Goal: Transaction & Acquisition: Book appointment/travel/reservation

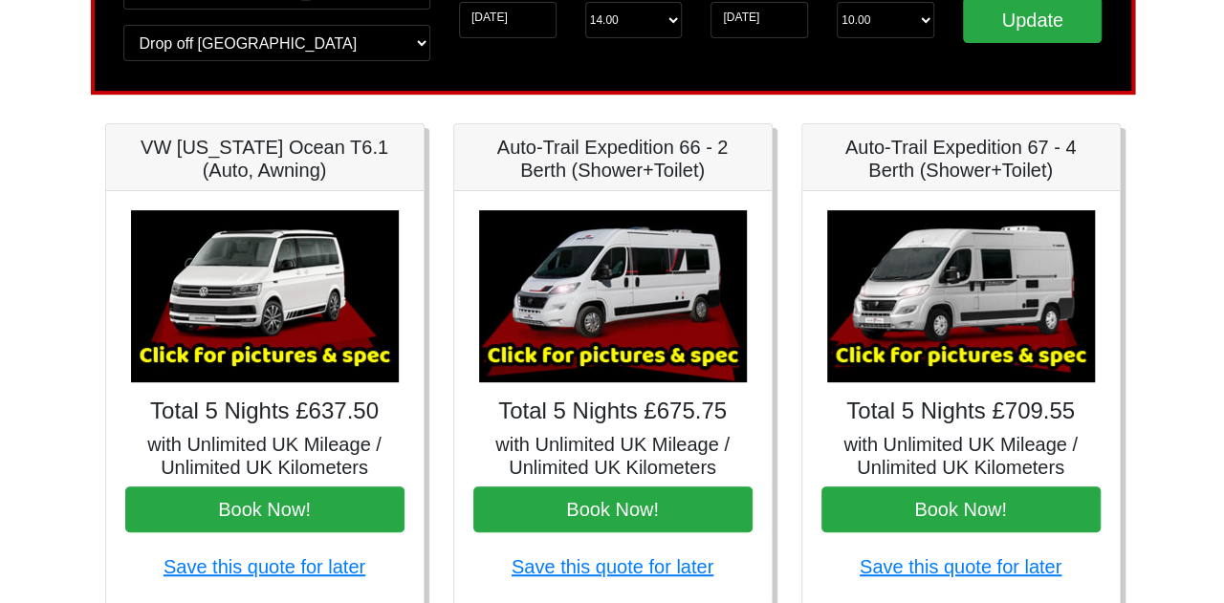
scroll to position [254, 0]
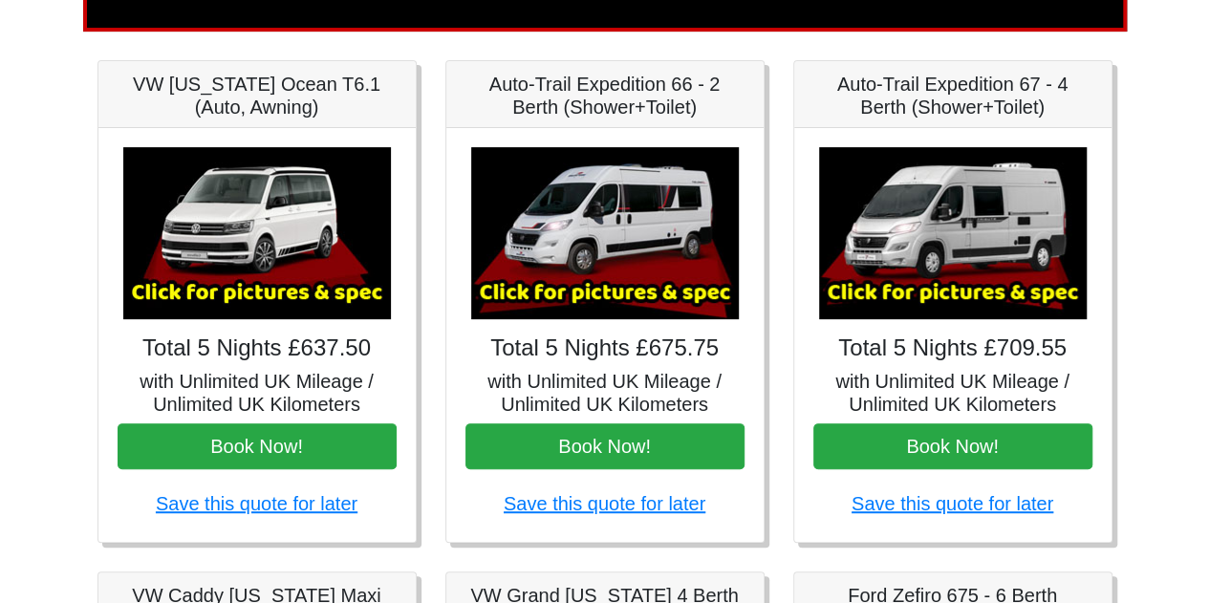
click at [623, 283] on img at bounding box center [605, 233] width 268 height 172
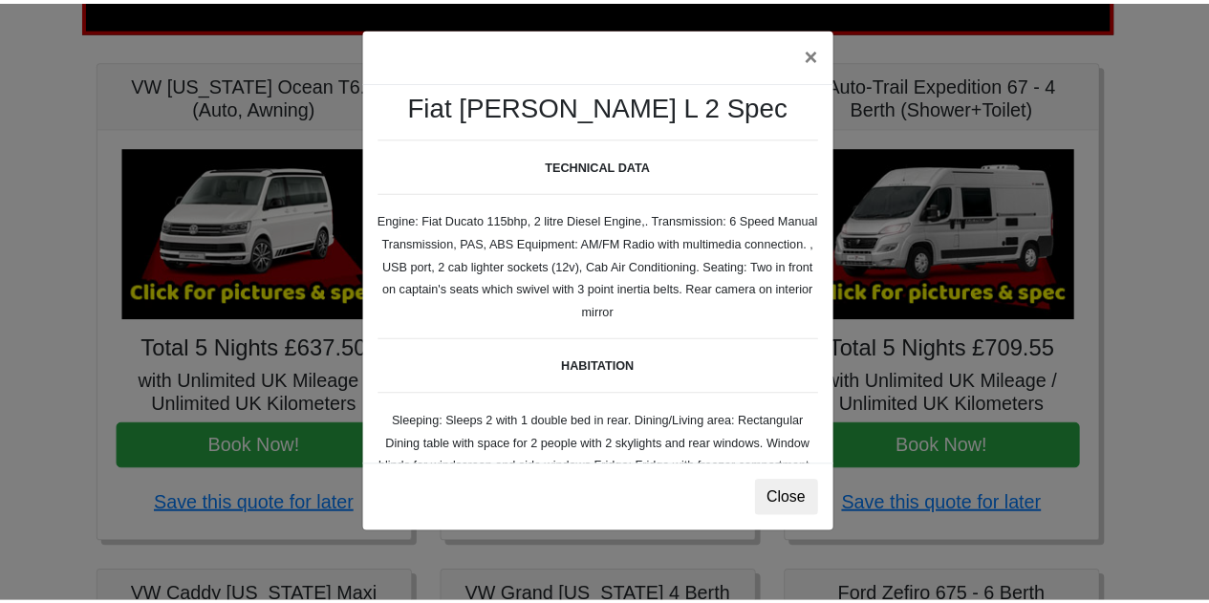
scroll to position [0, 0]
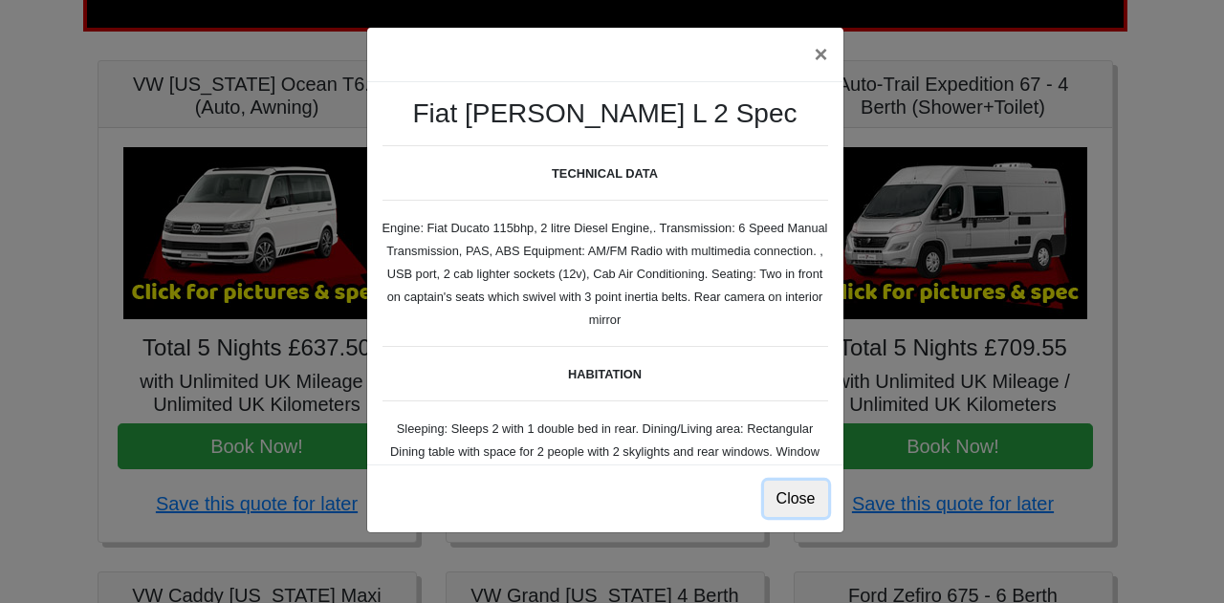
click at [782, 492] on button "Close" at bounding box center [796, 499] width 64 height 36
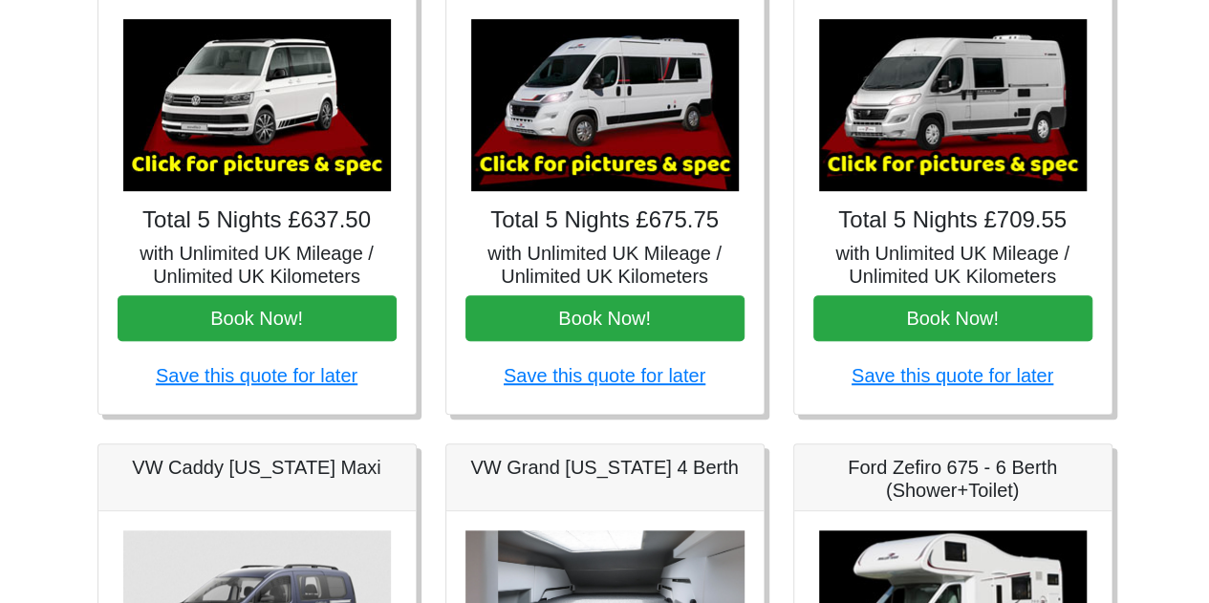
scroll to position [318, 0]
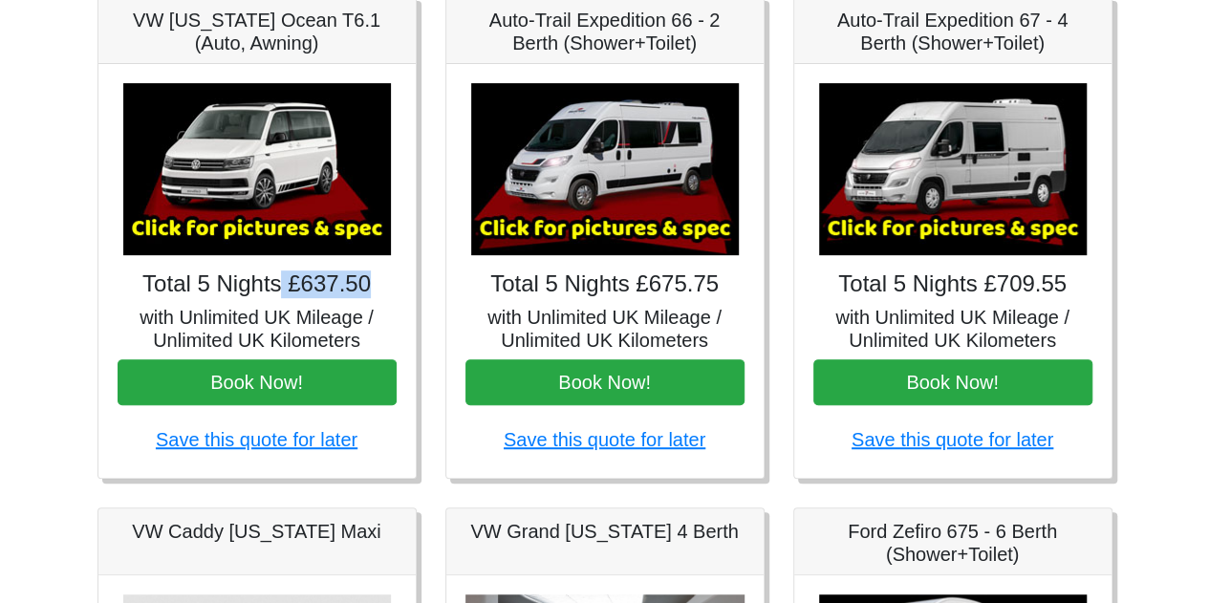
drag, startPoint x: 372, startPoint y: 286, endPoint x: 287, endPoint y: 272, distance: 86.1
click at [287, 272] on h4 "Total 5 Nights £637.50" at bounding box center [257, 285] width 279 height 28
click at [637, 278] on h4 "Total 5 Nights £675.75" at bounding box center [605, 285] width 279 height 28
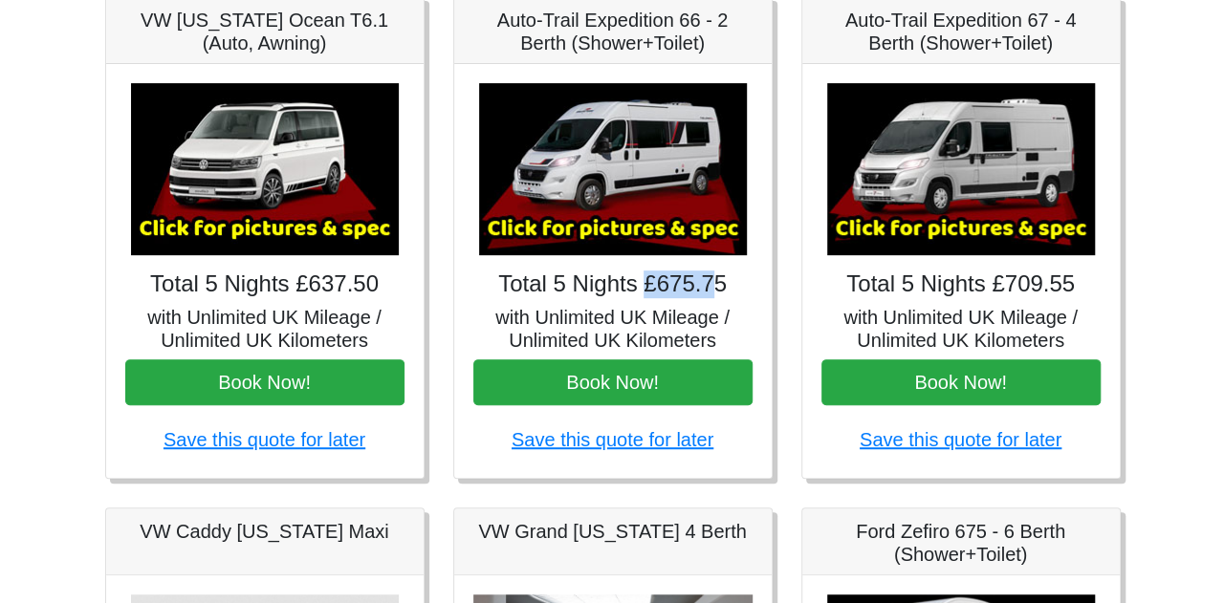
scroll to position [127, 0]
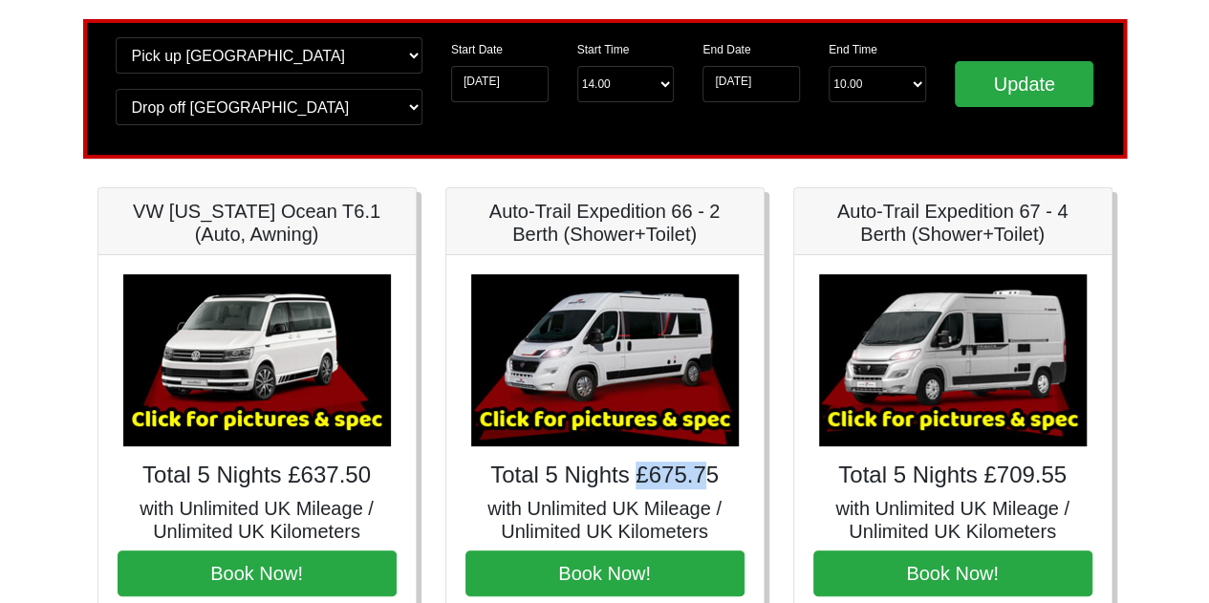
click at [614, 336] on img at bounding box center [605, 360] width 268 height 172
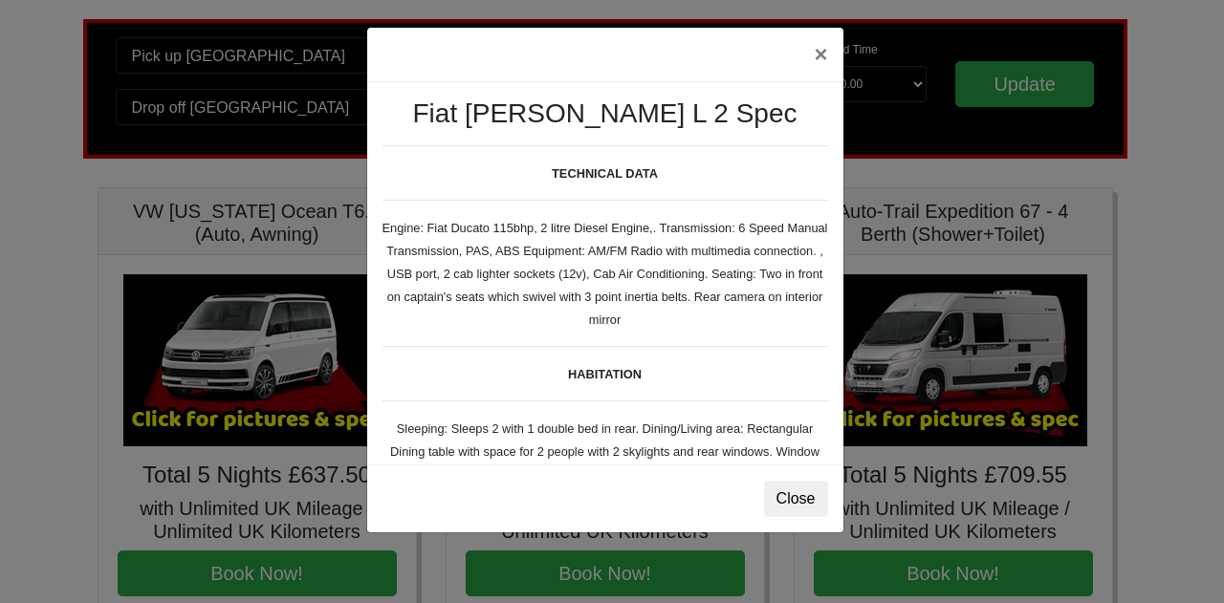
scroll to position [63, 0]
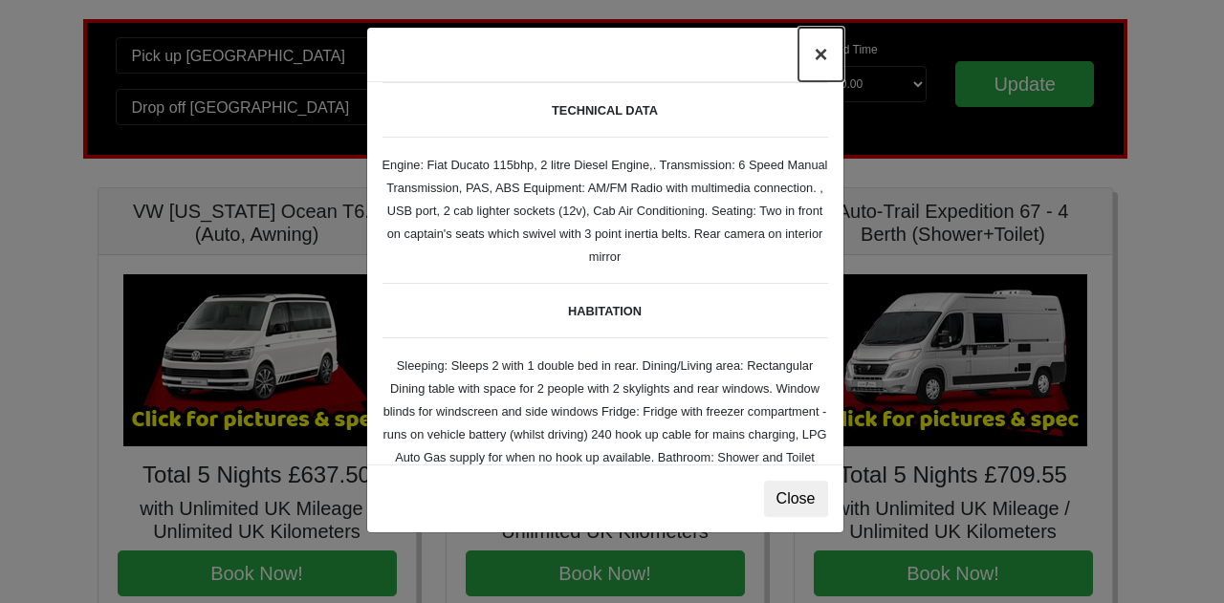
click at [819, 58] on button "×" at bounding box center [820, 55] width 44 height 54
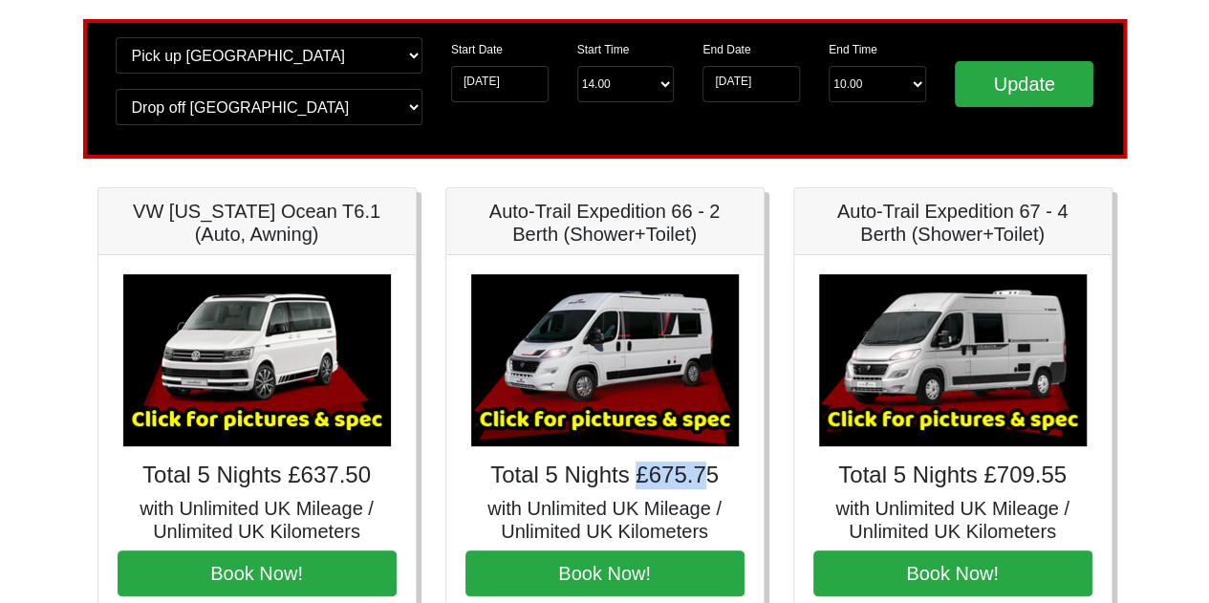
click at [291, 328] on img at bounding box center [257, 360] width 268 height 172
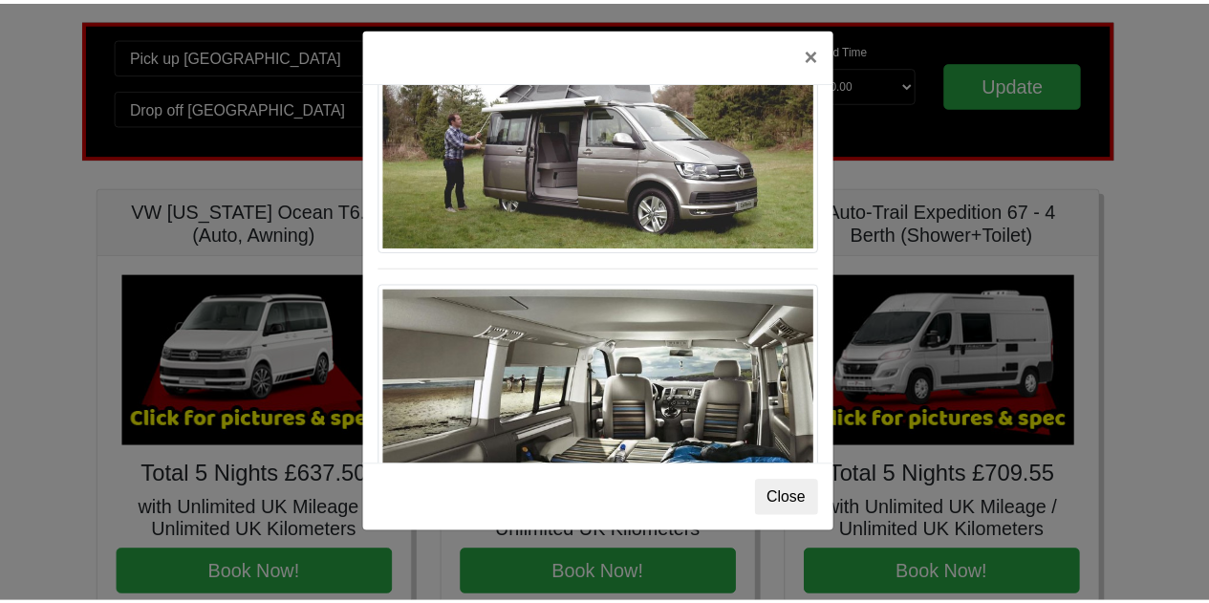
scroll to position [2080, 0]
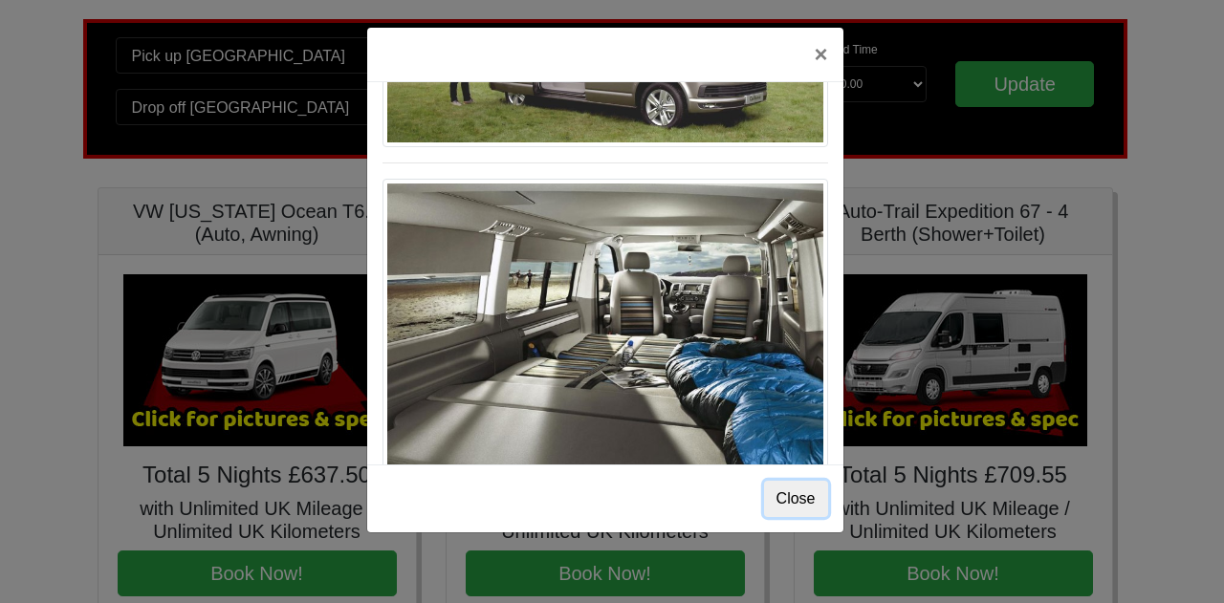
click at [788, 500] on button "Close" at bounding box center [796, 499] width 64 height 36
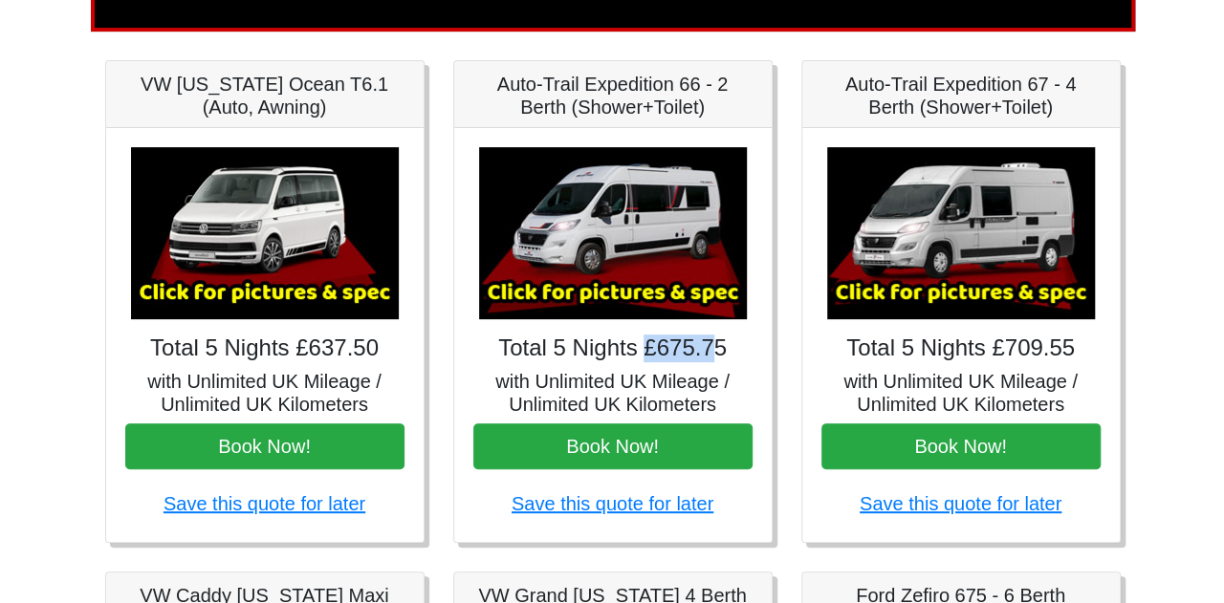
scroll to position [318, 0]
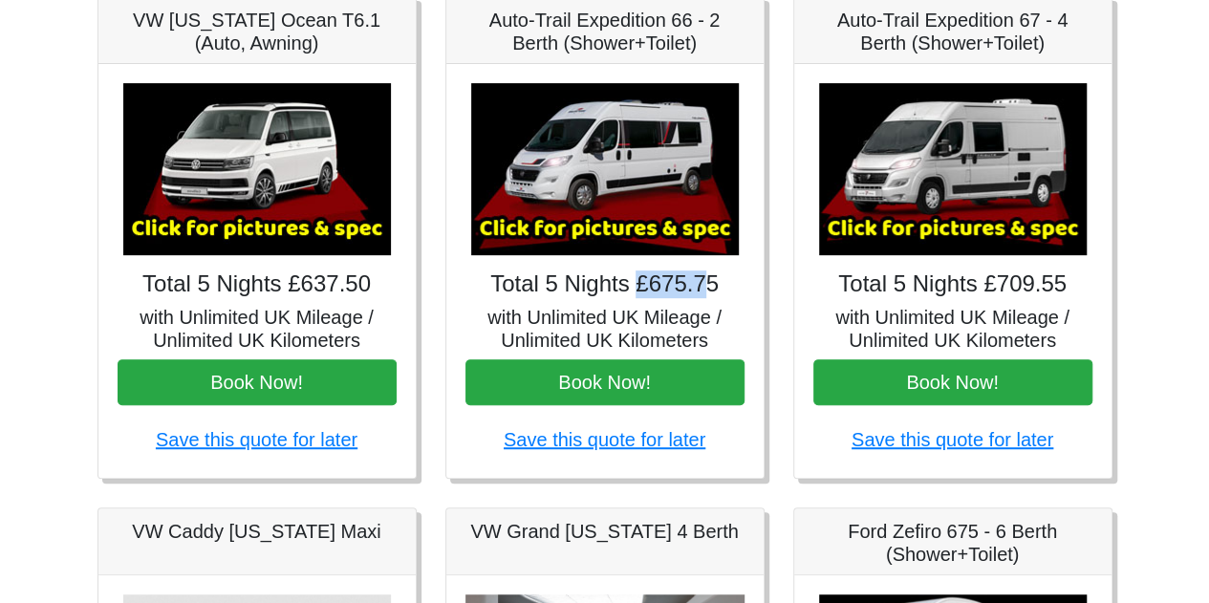
click at [944, 223] on img at bounding box center [953, 169] width 268 height 172
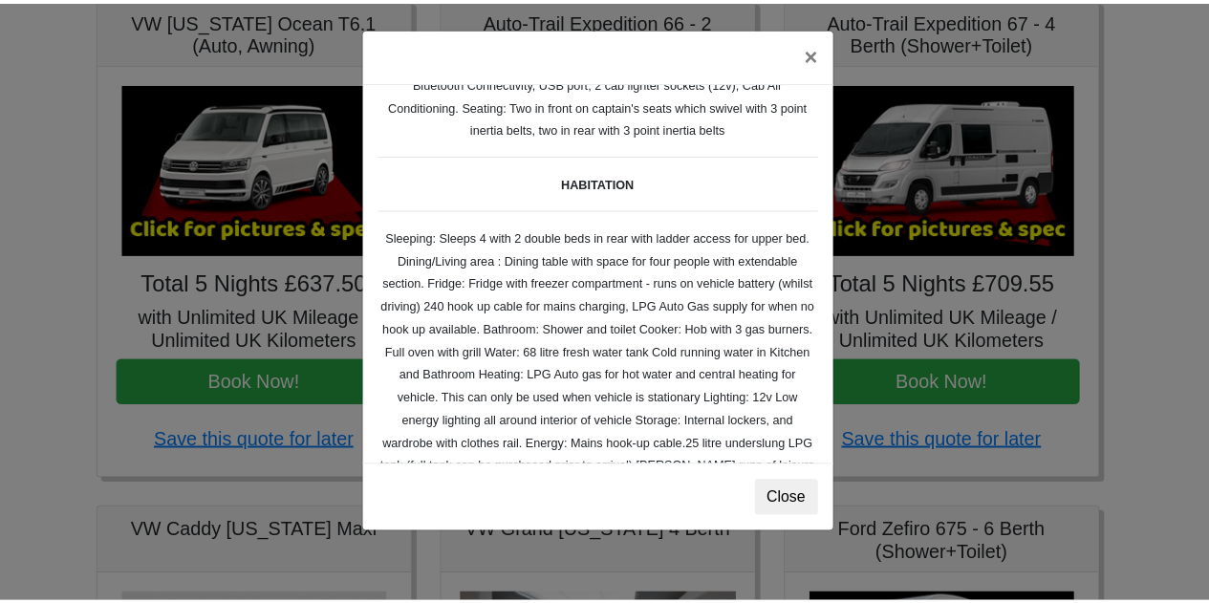
scroll to position [509, 0]
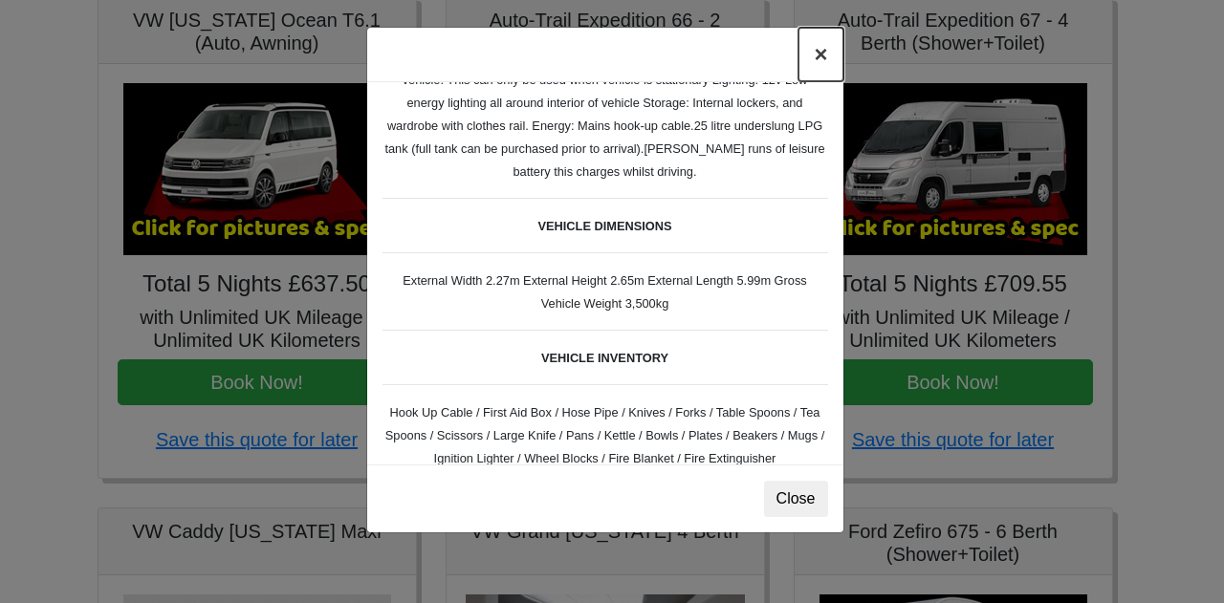
click at [816, 60] on button "×" at bounding box center [820, 55] width 44 height 54
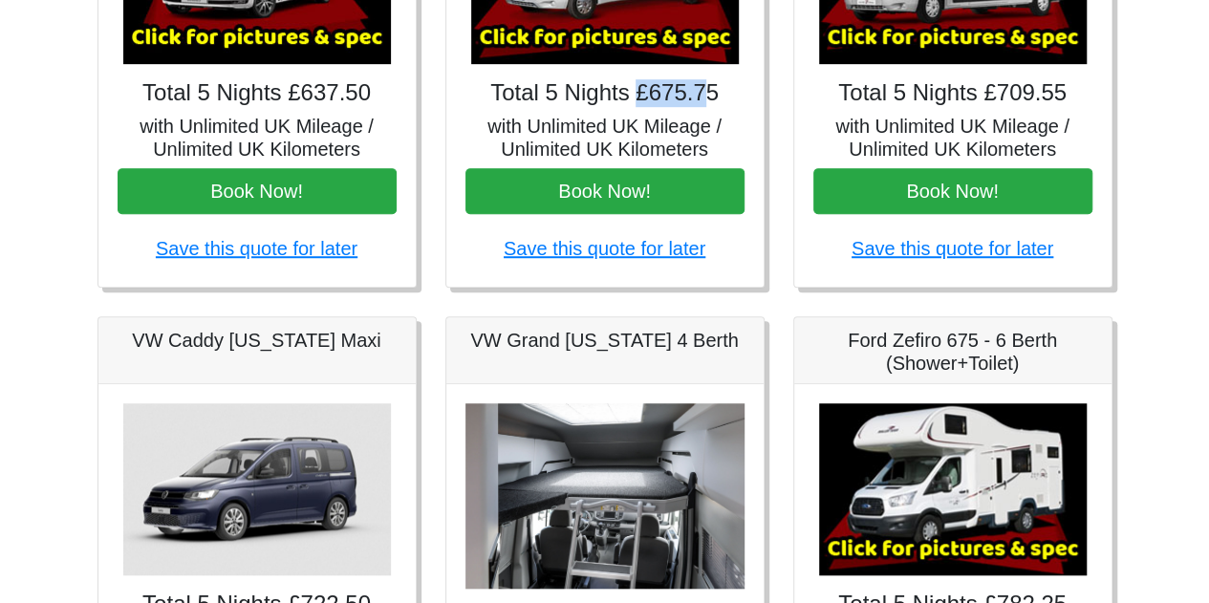
scroll to position [574, 0]
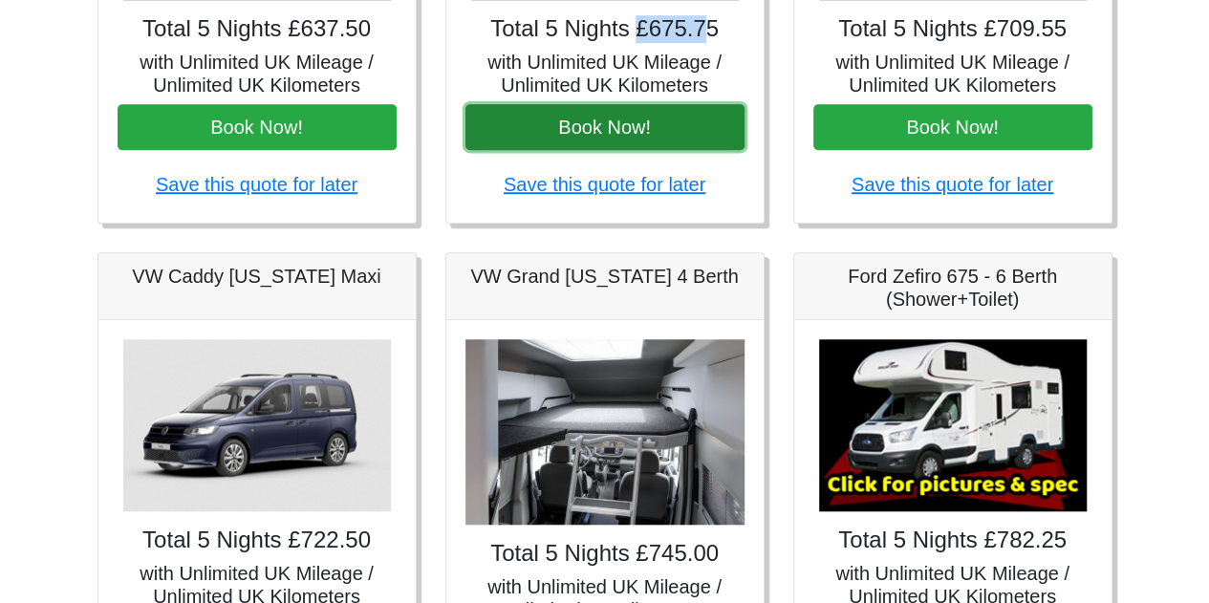
click at [621, 125] on button "Book Now!" at bounding box center [605, 127] width 279 height 46
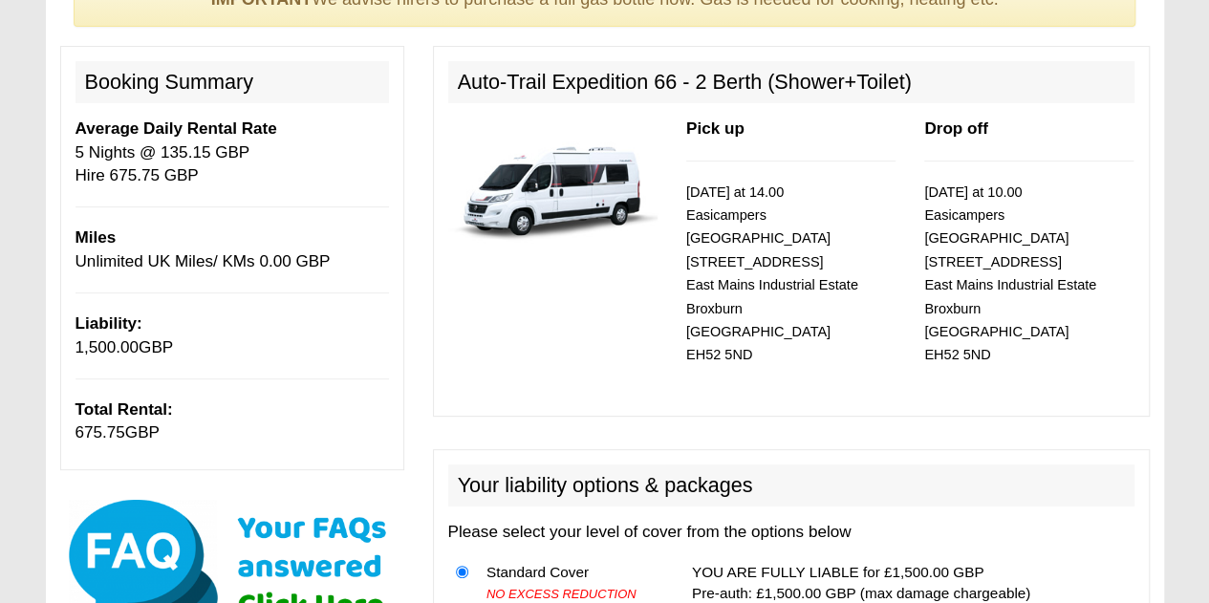
scroll to position [254, 0]
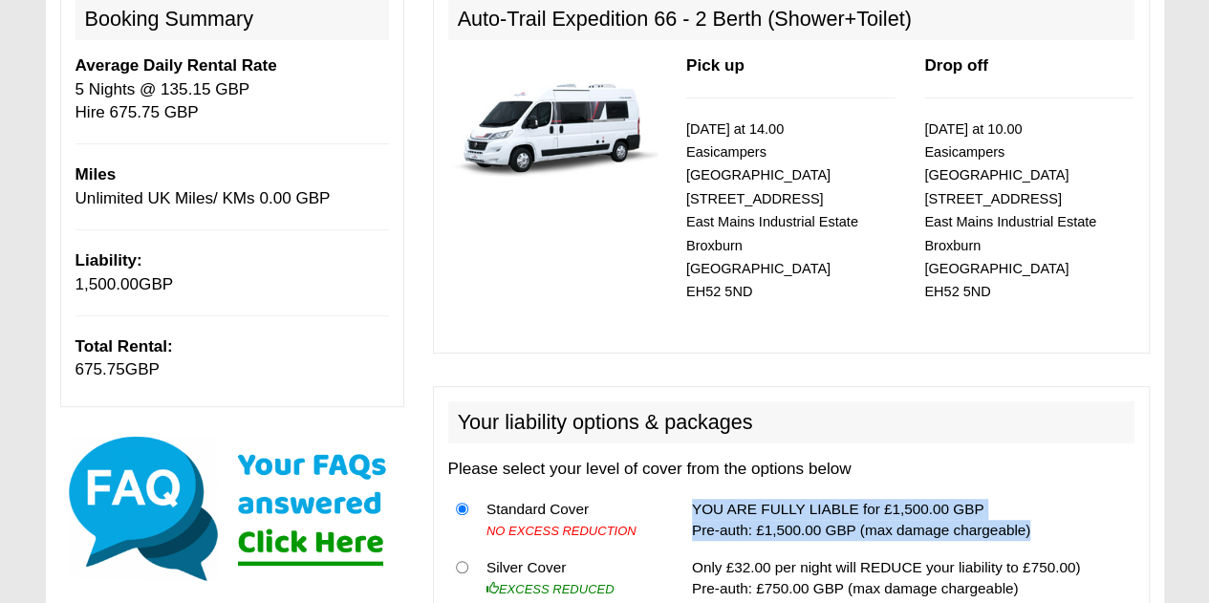
drag, startPoint x: 672, startPoint y: 477, endPoint x: 1032, endPoint y: 502, distance: 361.2
click at [1032, 502] on tr "Standard Cover NO EXCESS REDUCTION YOU ARE FULLY LIABLE for £1,500.00 GBP Pre-a…" at bounding box center [791, 520] width 686 height 58
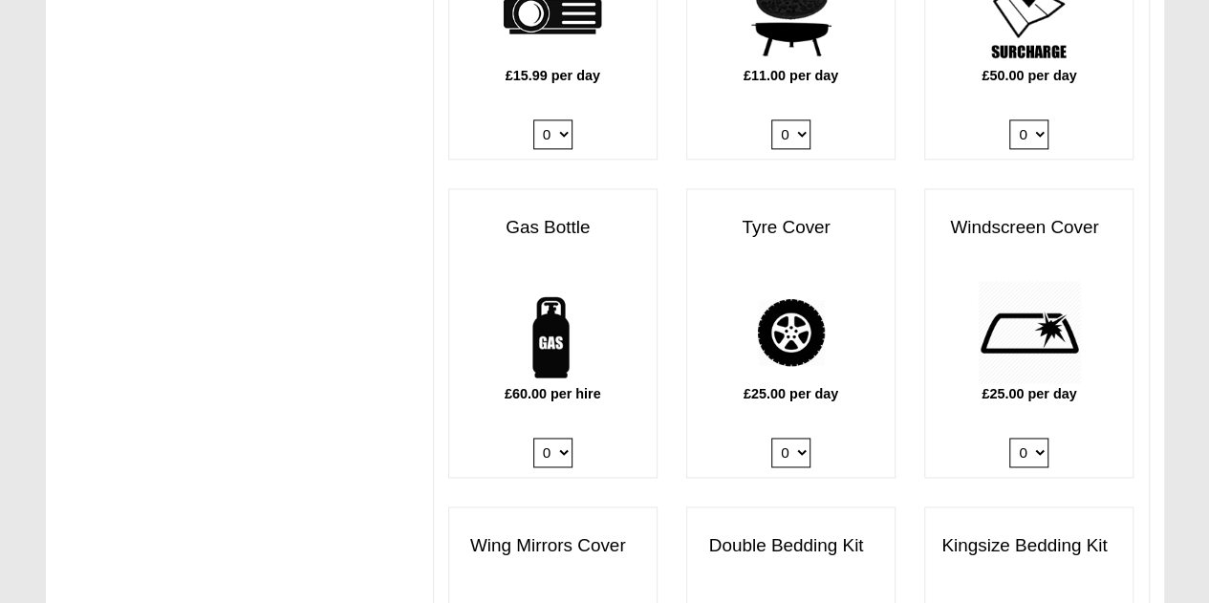
scroll to position [1274, 0]
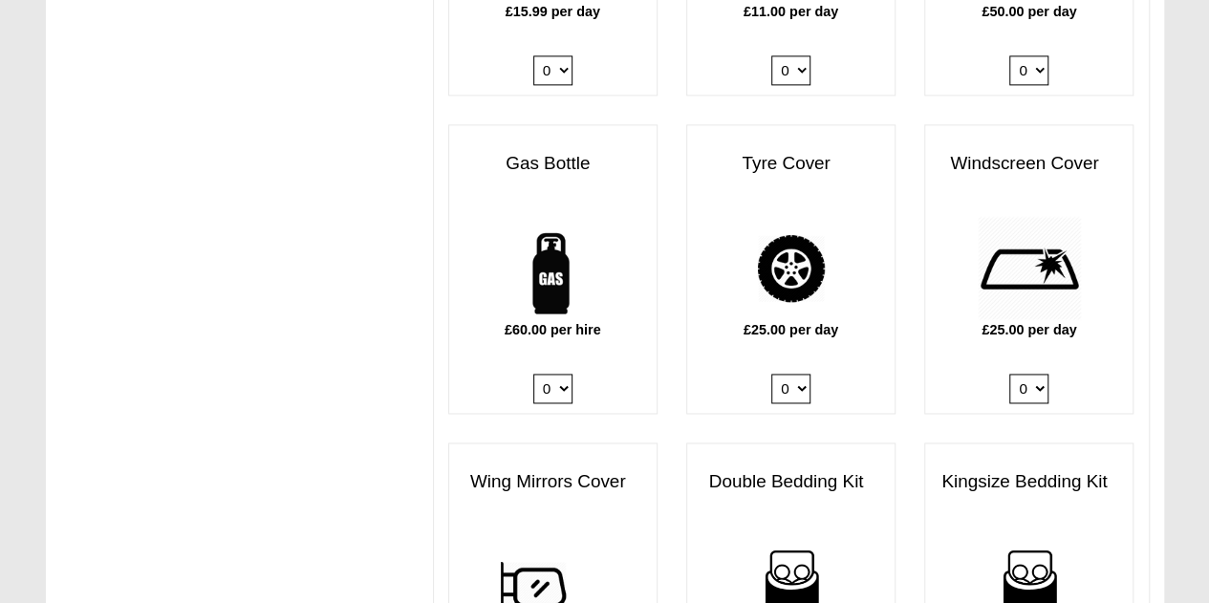
click at [558, 374] on select "0 1" at bounding box center [552, 389] width 39 height 30
select select "Gas Bottle x QTY 1 @ 60.00 GBP per hire."
click at [533, 374] on select "0 1" at bounding box center [552, 389] width 39 height 30
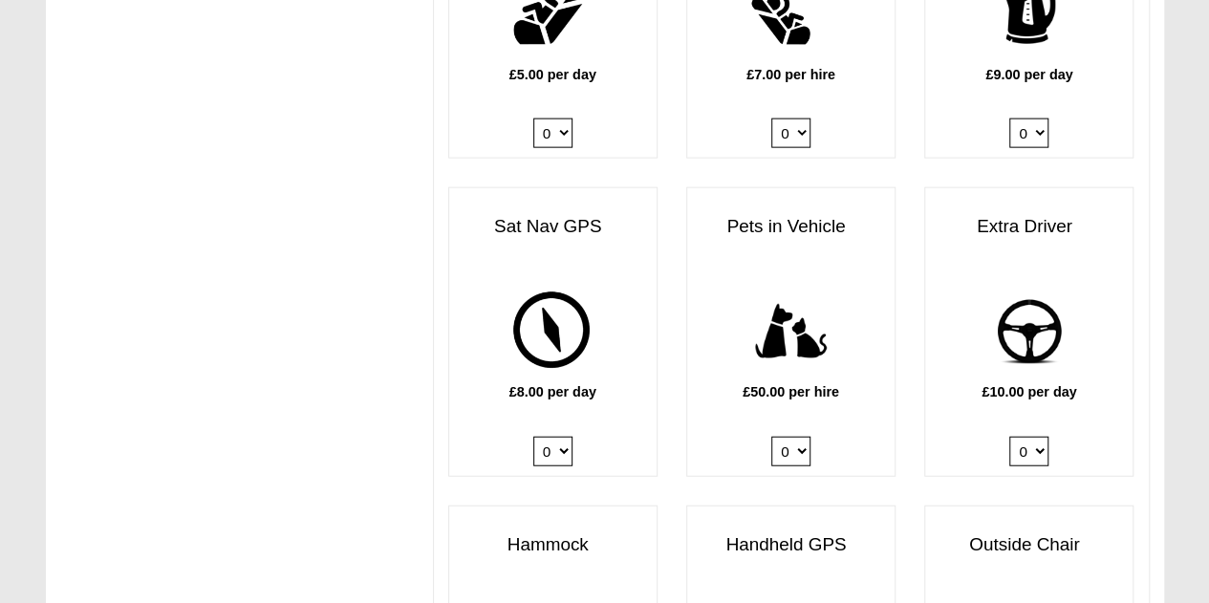
scroll to position [2230, 0]
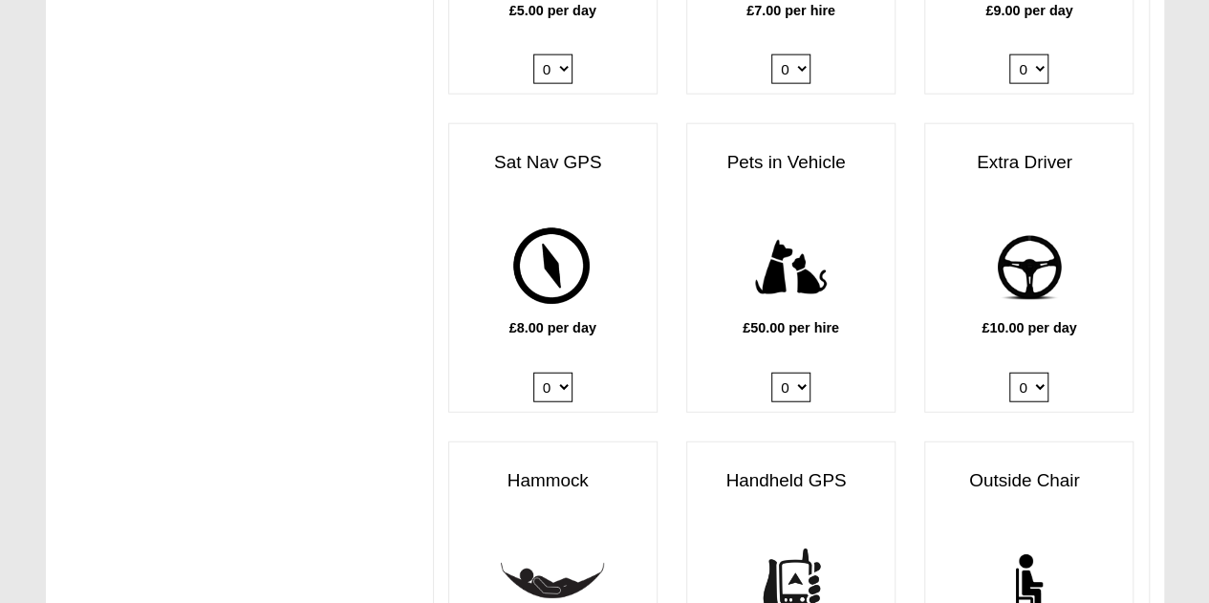
click at [1023, 373] on select "0 1" at bounding box center [1028, 388] width 39 height 30
select select "Extra Driver x QTY 1 @ 10.00 GBP per day."
click at [1009, 373] on select "0 1" at bounding box center [1028, 388] width 39 height 30
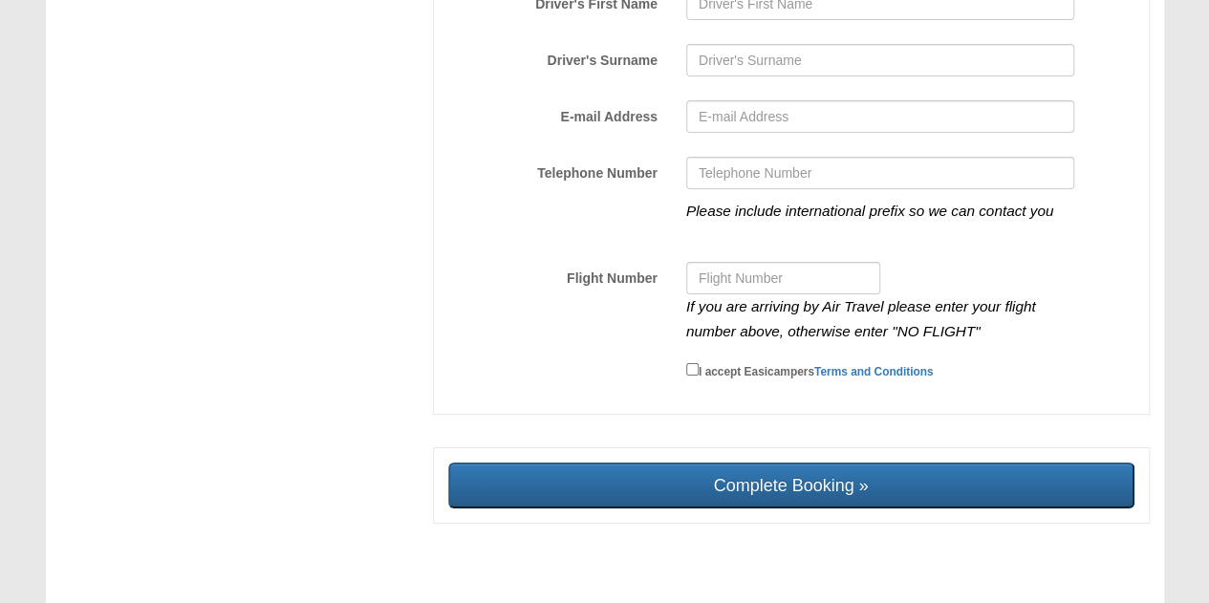
scroll to position [3185, 0]
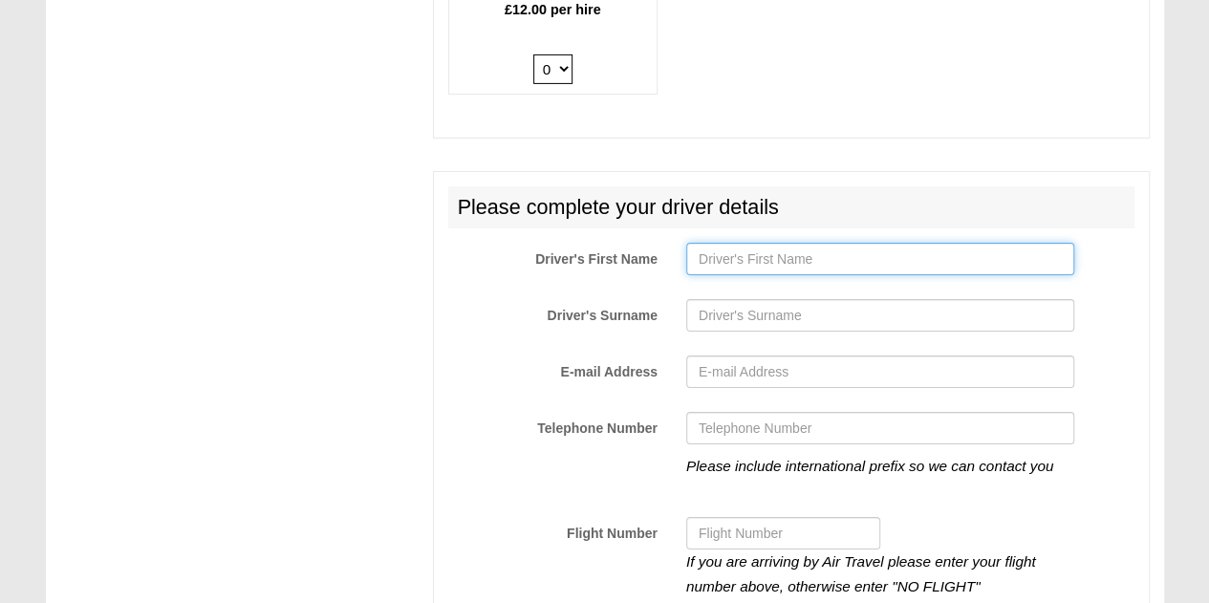
click at [783, 243] on input "Driver's First Name" at bounding box center [880, 259] width 388 height 32
type input "[PERSON_NAME]"
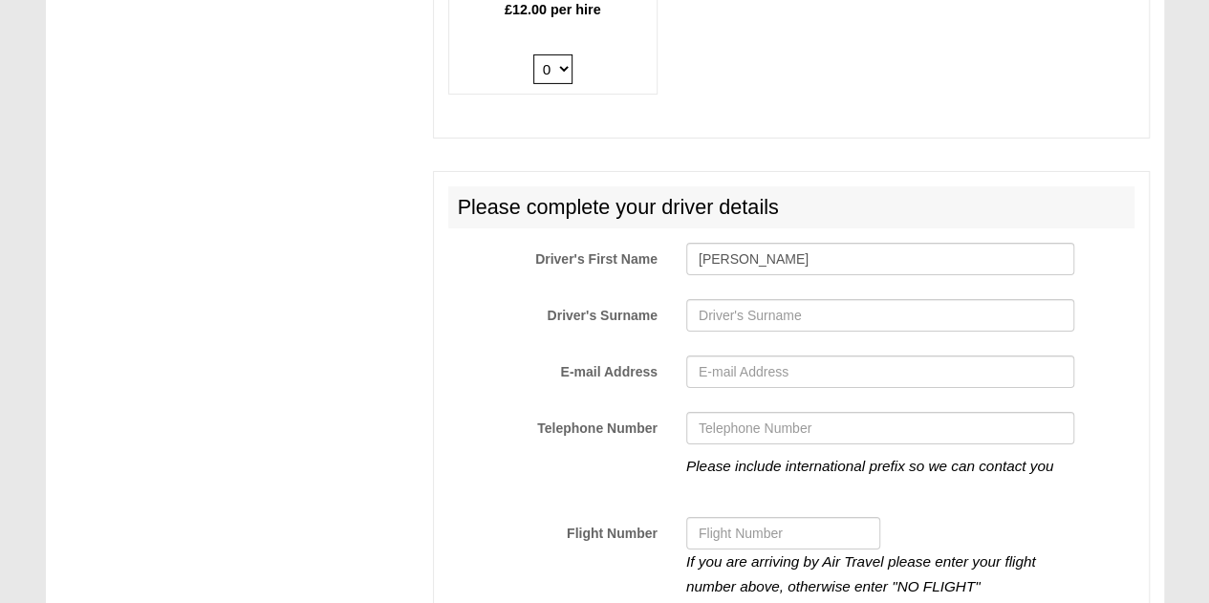
type input "[PERSON_NAME]"
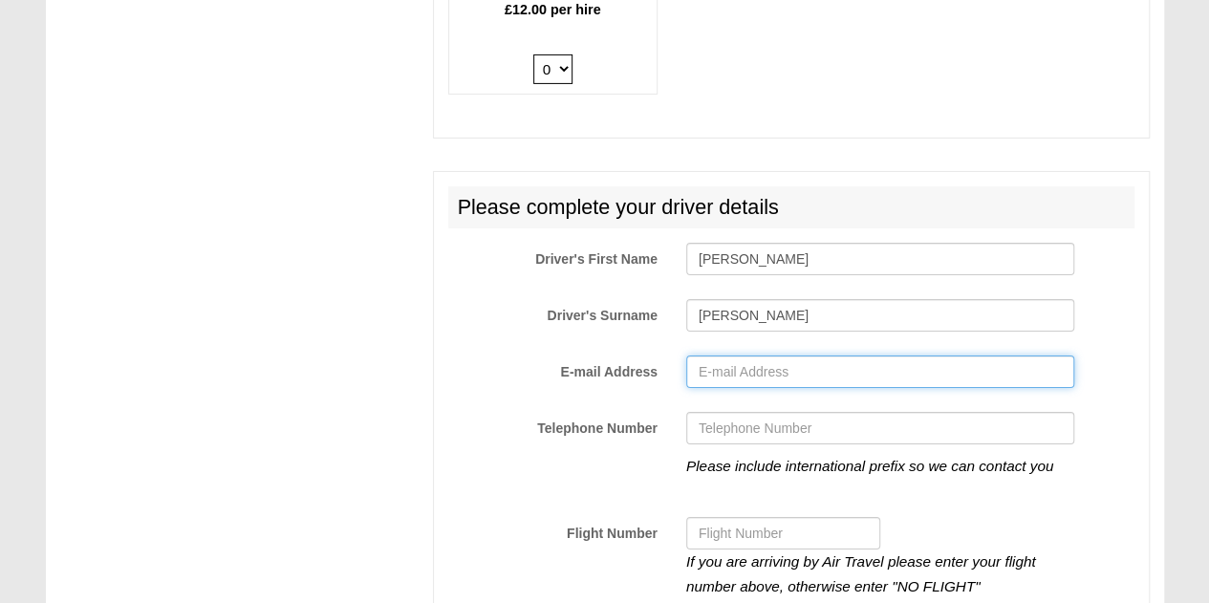
type input "[EMAIL_ADDRESS][DOMAIN_NAME]"
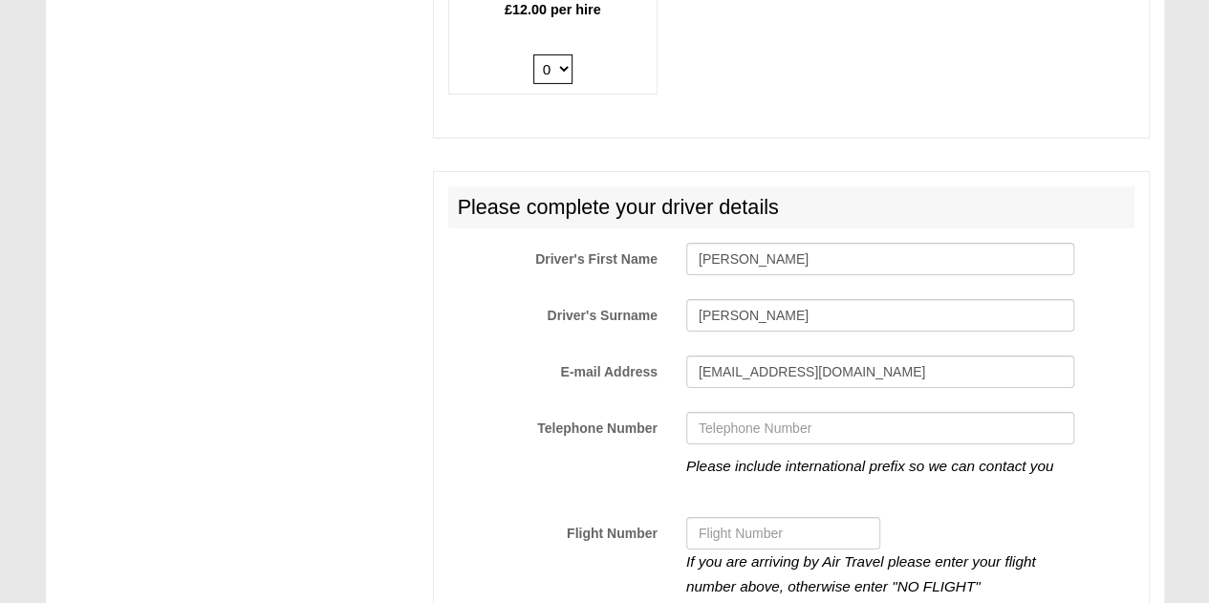
type input "14039785006"
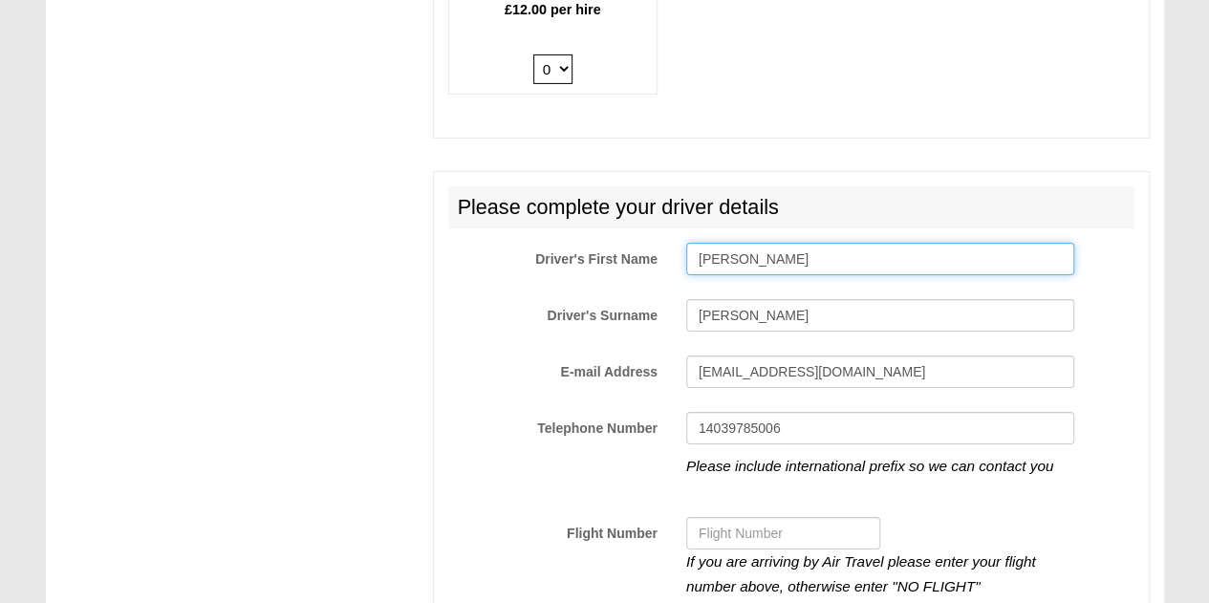
scroll to position [3249, 0]
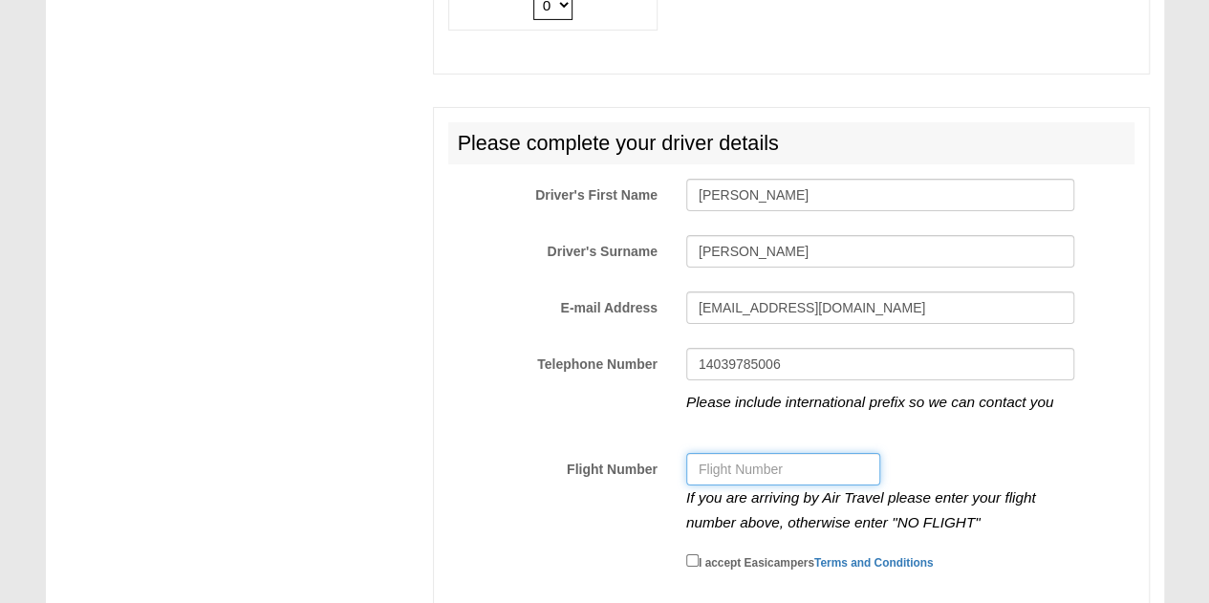
click at [822, 453] on input "Flight Number" at bounding box center [783, 469] width 194 height 32
type input "u"
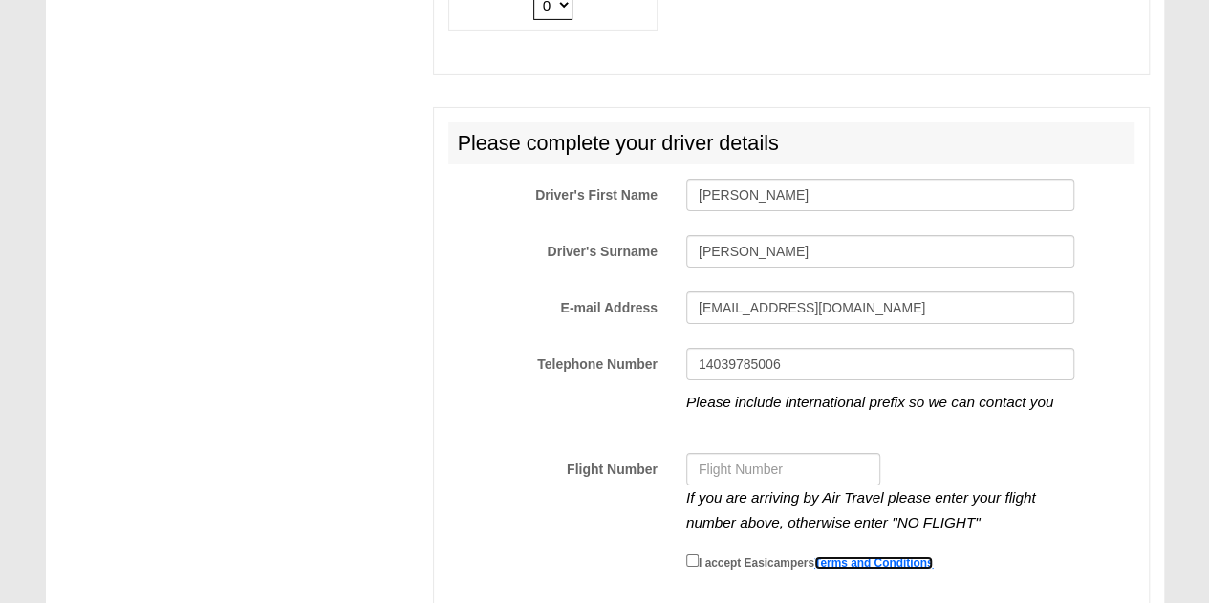
click at [869, 556] on link "Terms and Conditions" at bounding box center [873, 562] width 119 height 13
